Goal: Task Accomplishment & Management: Manage account settings

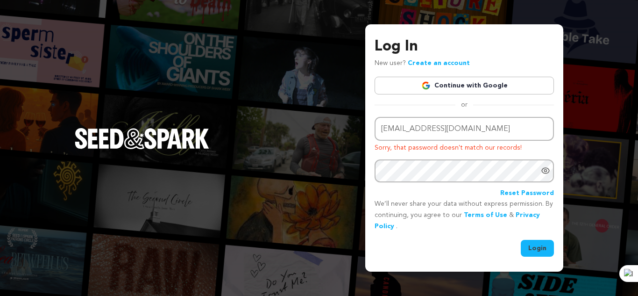
click at [544, 171] on icon "Show password as plain text. Warning: this will display your password on the sc…" at bounding box center [545, 170] width 9 height 9
click at [541, 247] on button "Login" at bounding box center [537, 248] width 33 height 17
click at [338, 98] on div "Log In New user? Create an account Continue with Google or Email address willia…" at bounding box center [319, 148] width 638 height 296
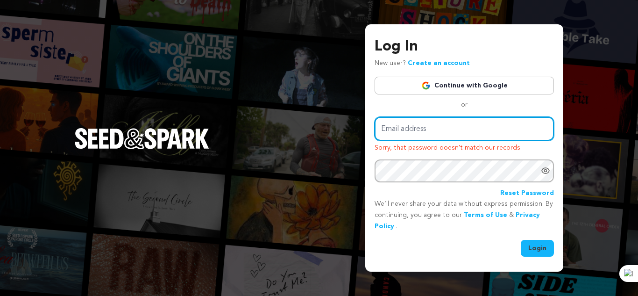
type input "[EMAIL_ADDRESS][DOMAIN_NAME]"
